Goal: Use online tool/utility

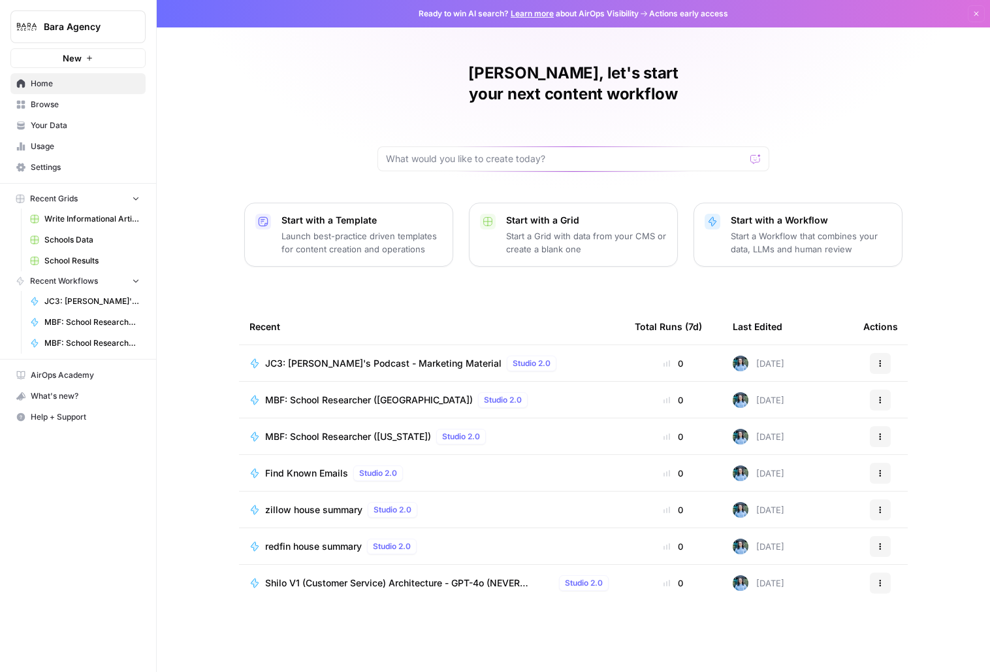
click at [64, 145] on span "Usage" at bounding box center [85, 146] width 109 height 12
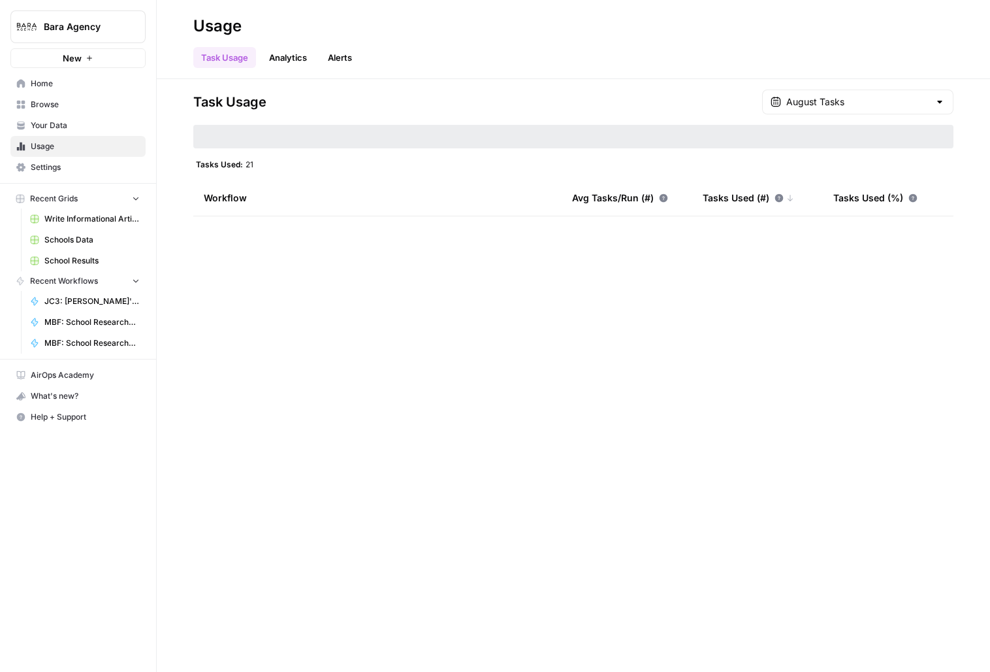
click at [885, 95] on div "August Tasks" at bounding box center [857, 101] width 191 height 25
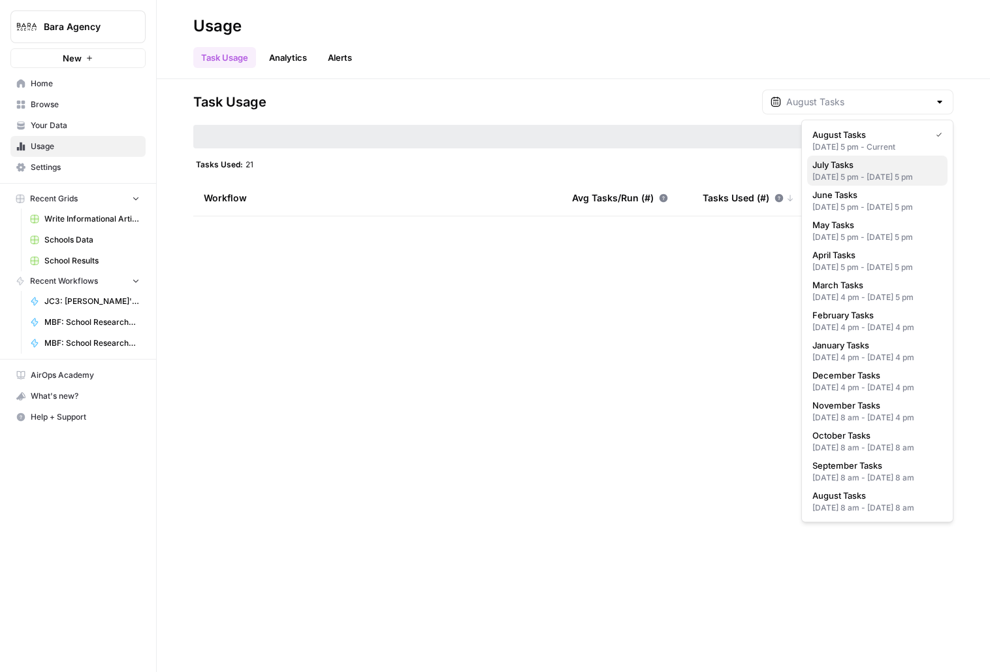
click at [868, 160] on span "July Tasks" at bounding box center [875, 164] width 125 height 13
type input "July Tasks"
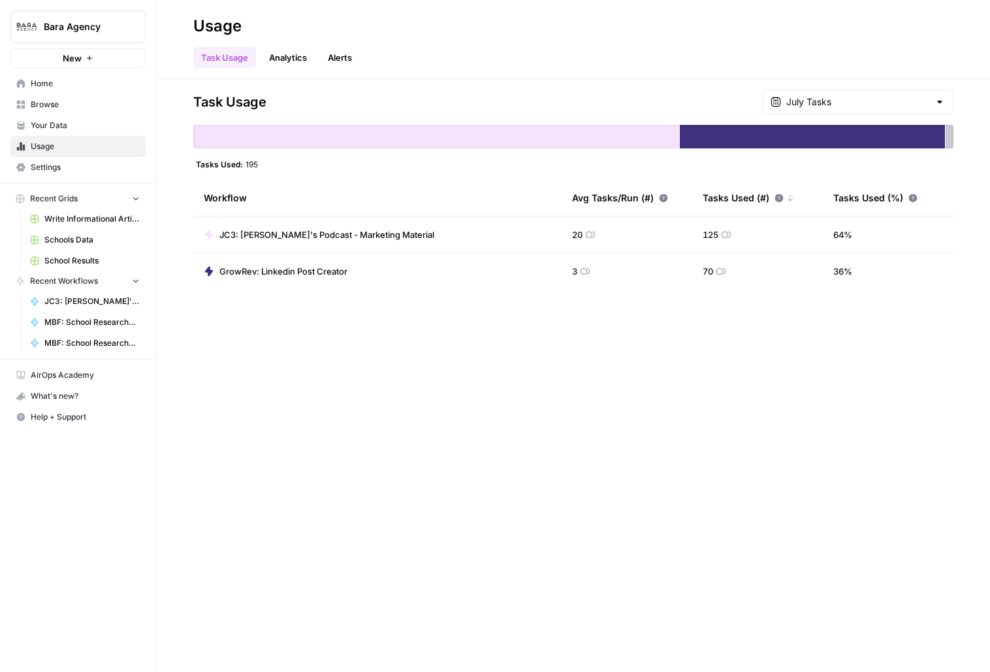
click at [297, 270] on span "GrowRev: Linkedin Post Creator" at bounding box center [284, 271] width 128 height 13
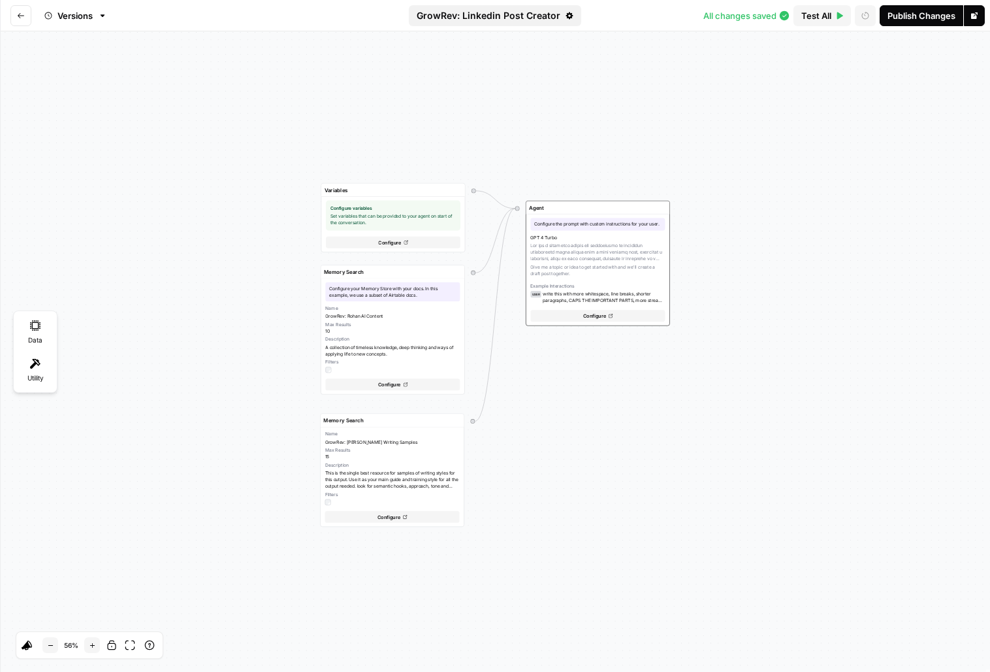
click at [506, 14] on span "GrowRev: Linkedin Post Creator" at bounding box center [489, 15] width 144 height 13
click at [977, 25] on link "Go To Agent" at bounding box center [944, 15] width 84 height 21
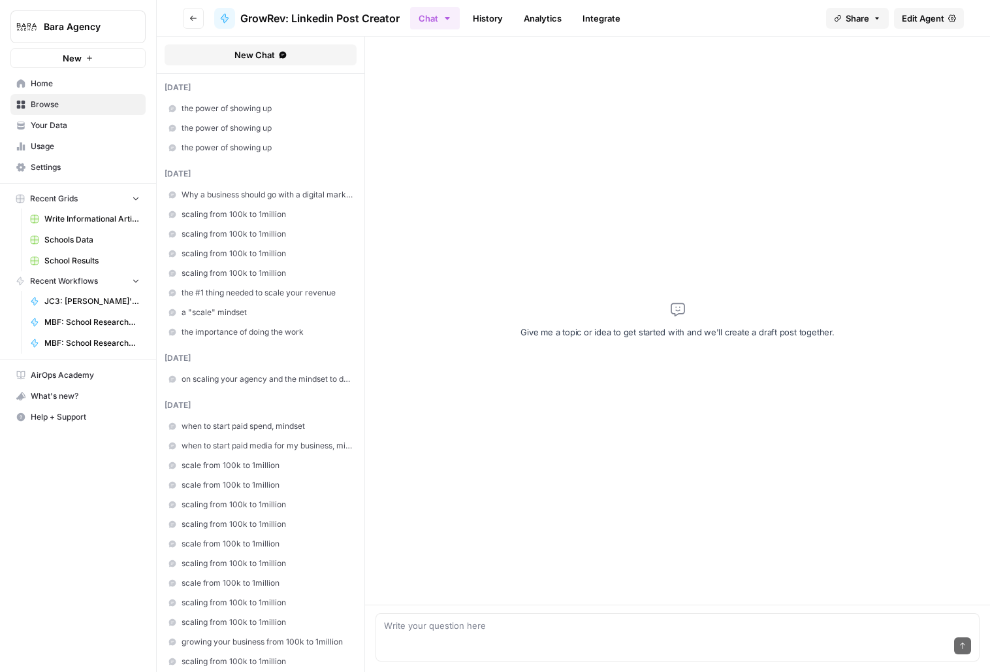
click at [879, 20] on icon "button" at bounding box center [877, 18] width 8 height 8
click at [845, 88] on div "[URL][DOMAIN_NAME] Copy" at bounding box center [816, 82] width 203 height 24
click at [867, 83] on button "Copy" at bounding box center [888, 81] width 42 height 13
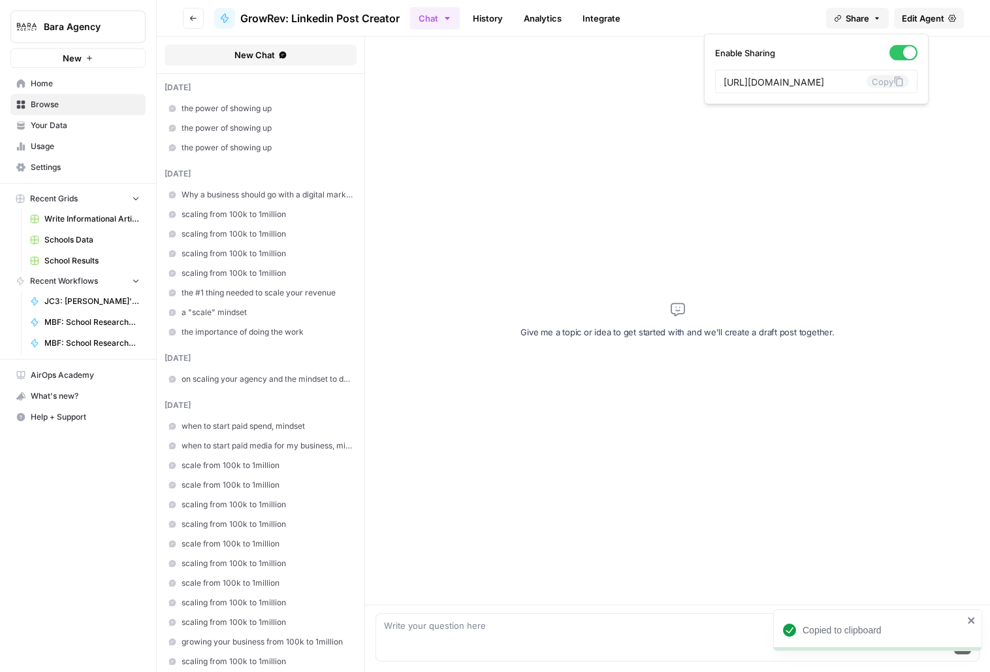
click at [42, 11] on button "Bara Agency" at bounding box center [77, 26] width 135 height 33
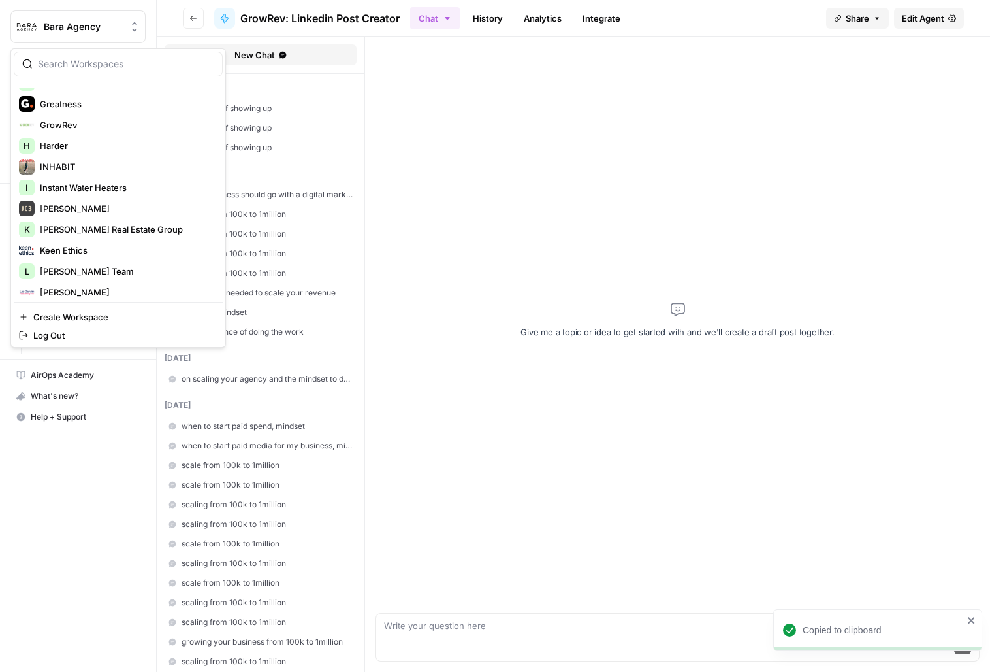
scroll to position [233, 0]
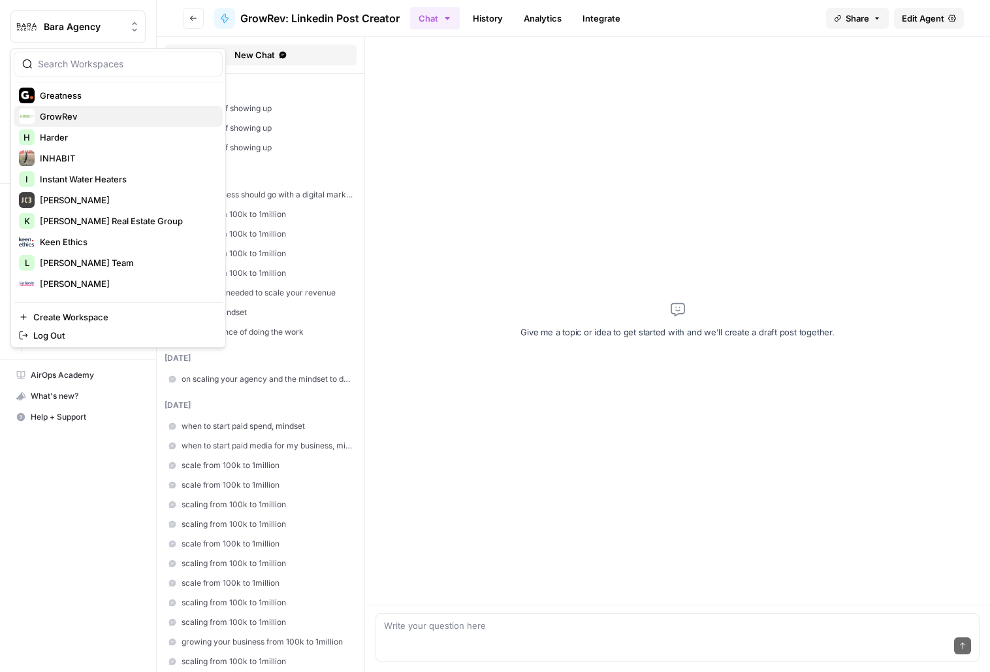
click at [85, 118] on span "GrowRev" at bounding box center [126, 116] width 172 height 13
